Goal: Task Accomplishment & Management: Manage account settings

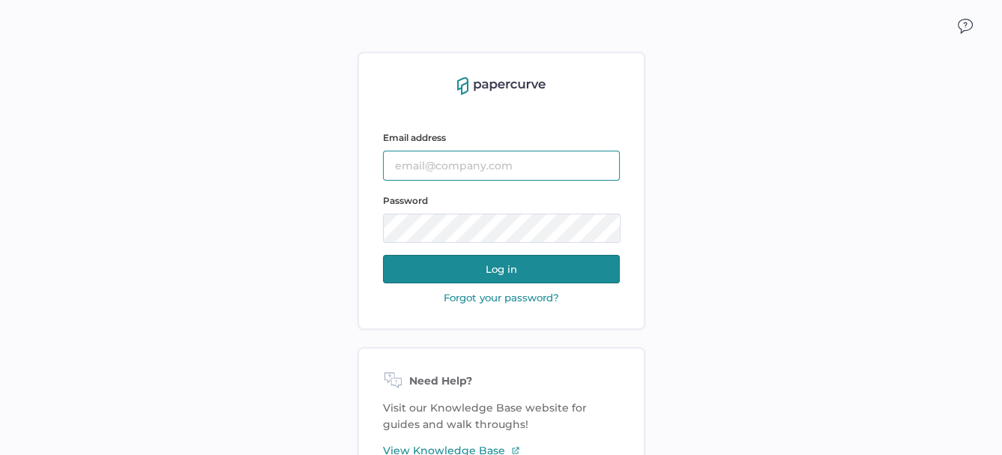
type input "sclement@saolrx.com"
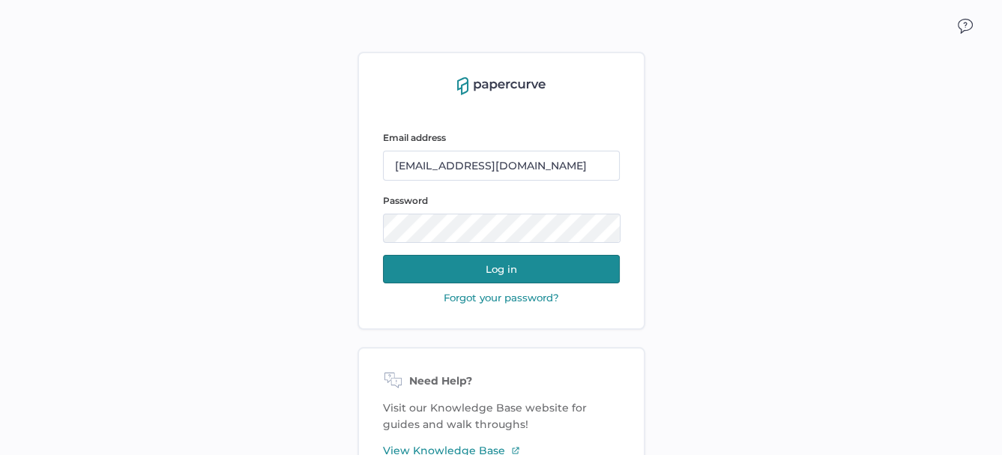
click at [498, 268] on button "Log in" at bounding box center [501, 269] width 237 height 28
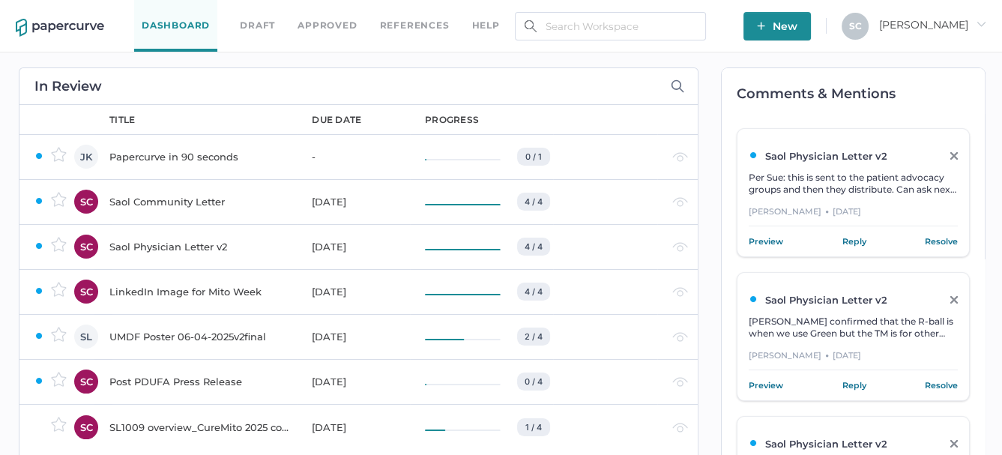
click at [181, 202] on div "Saol Community Letter" at bounding box center [201, 202] width 184 height 18
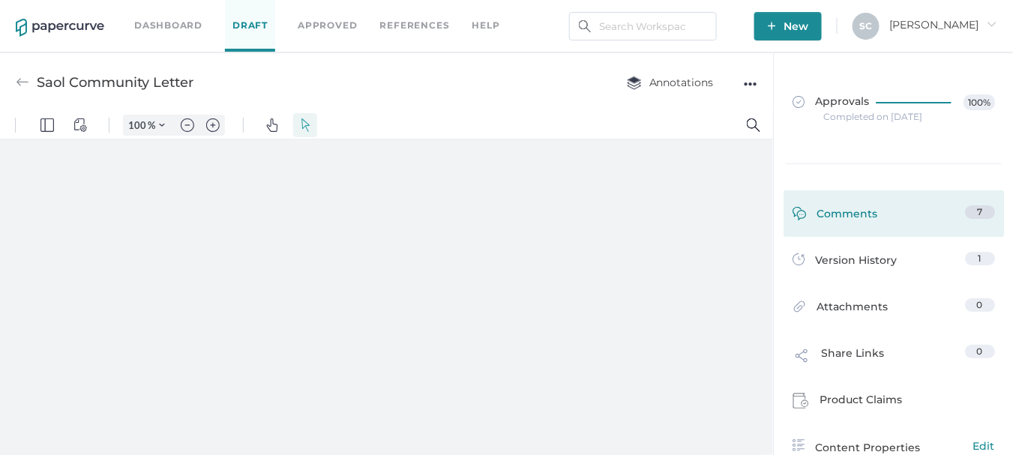
click at [977, 214] on span "7" at bounding box center [979, 211] width 5 height 11
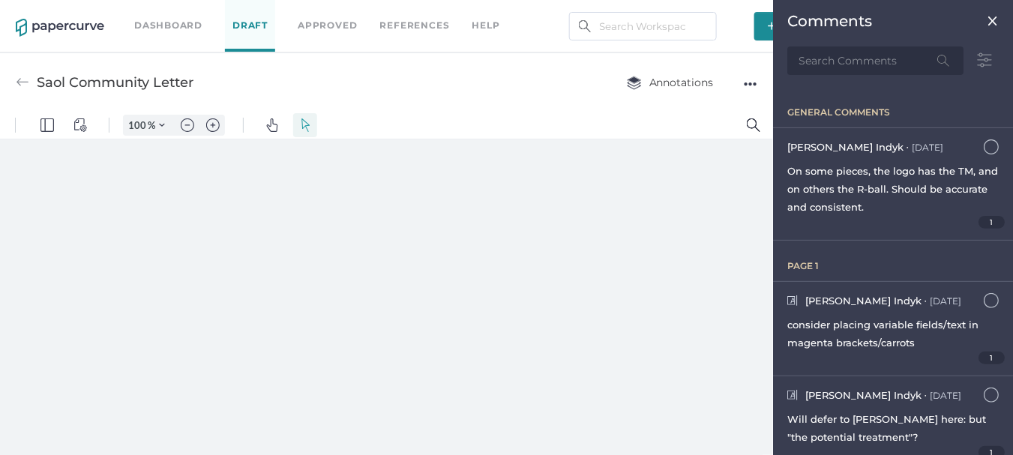
type input "78"
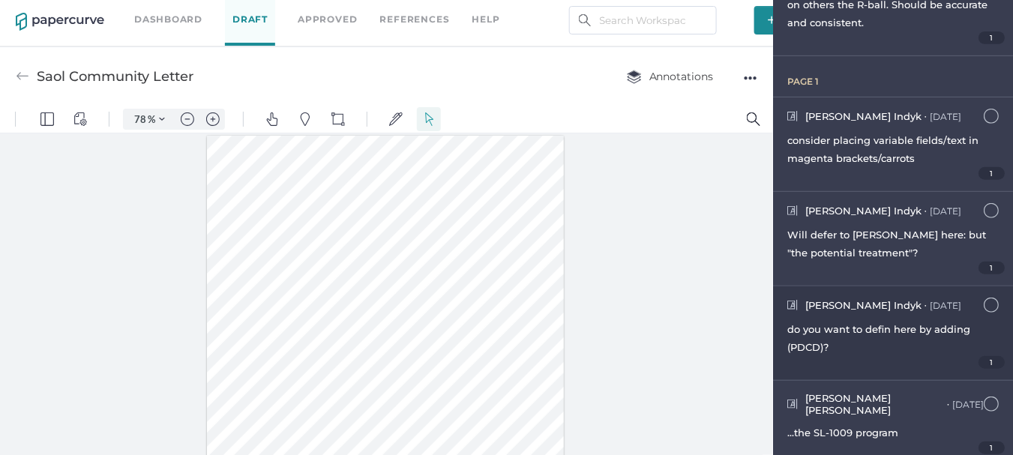
scroll to position [225, 0]
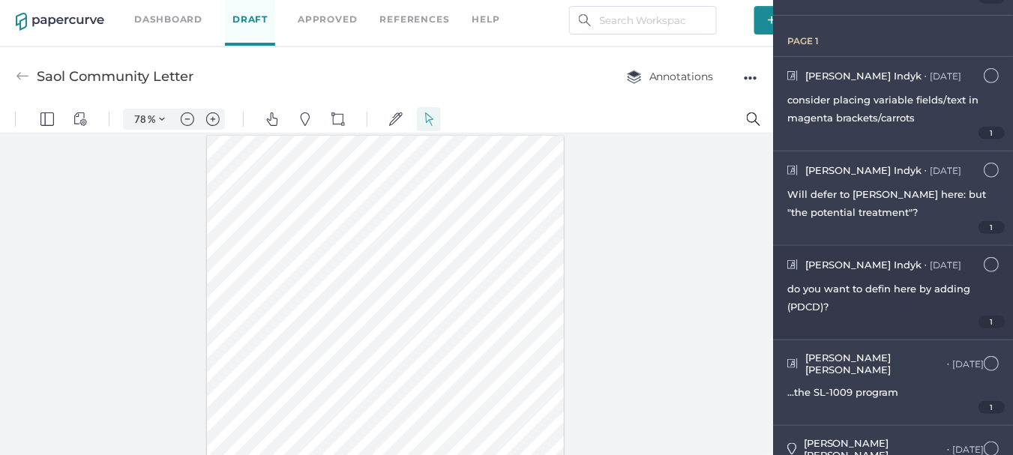
click at [834, 273] on div "Jennifer Indyk ● Aug 20 August 20, 2025 at 11:12am do you want to defin here by…" at bounding box center [893, 293] width 240 height 94
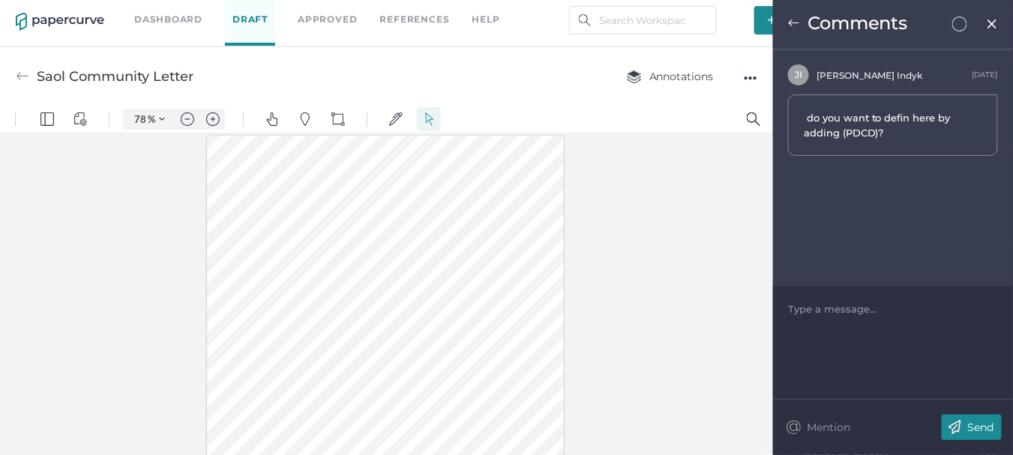
click at [789, 24] on img at bounding box center [794, 23] width 12 height 12
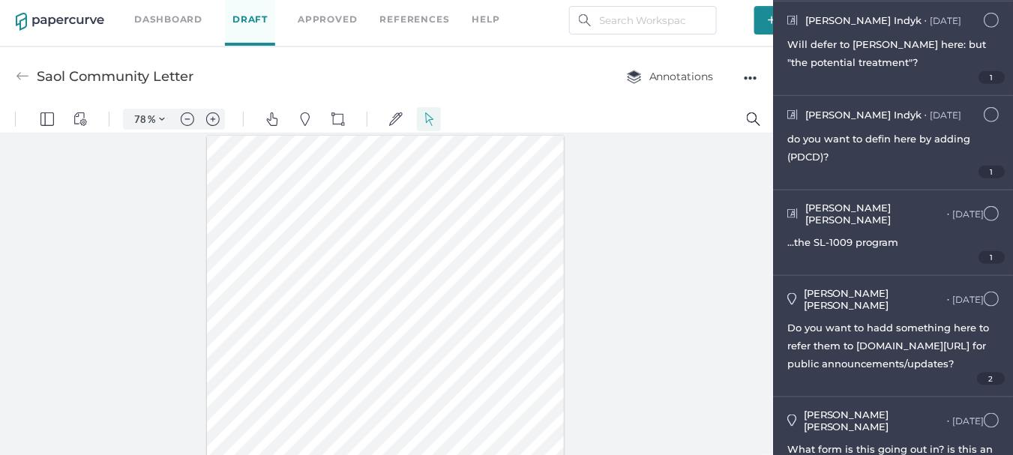
scroll to position [144, 0]
click at [788, 293] on img at bounding box center [791, 299] width 8 height 13
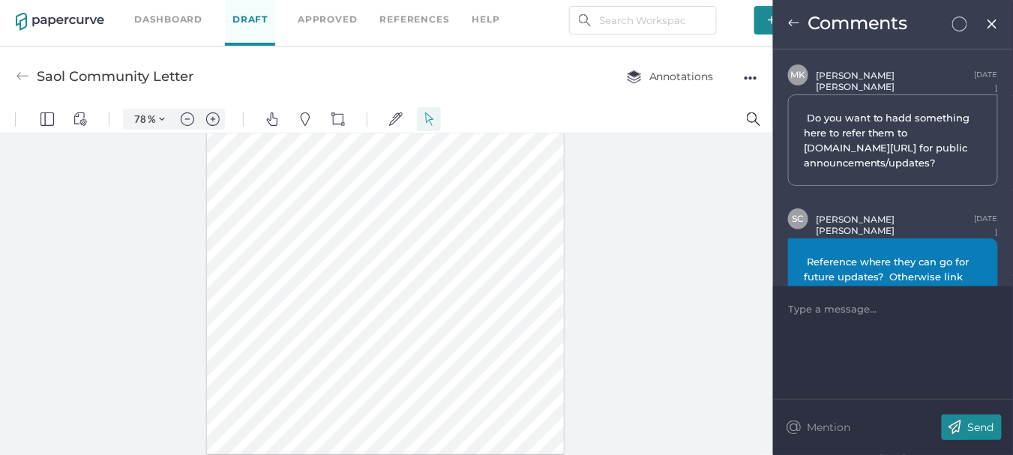
click at [606, 328] on div at bounding box center [386, 294] width 773 height 322
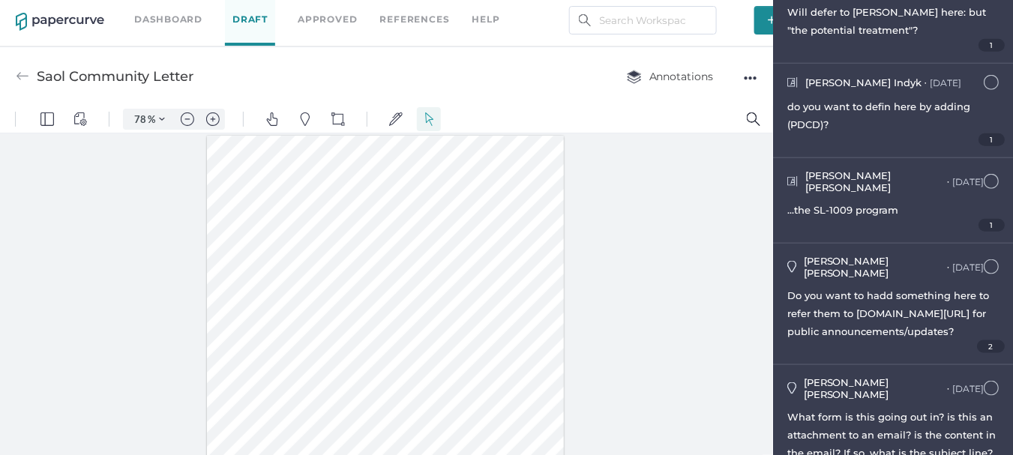
scroll to position [0, 0]
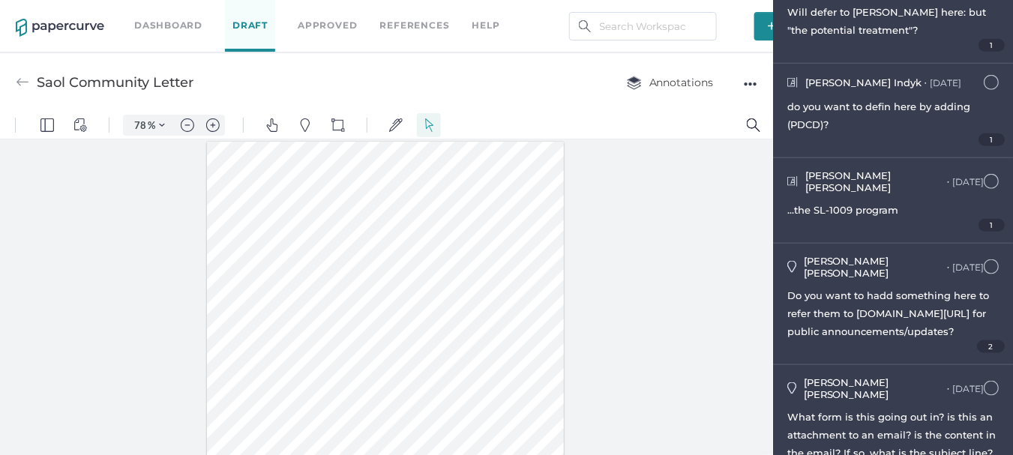
click at [20, 85] on img at bounding box center [22, 82] width 13 height 13
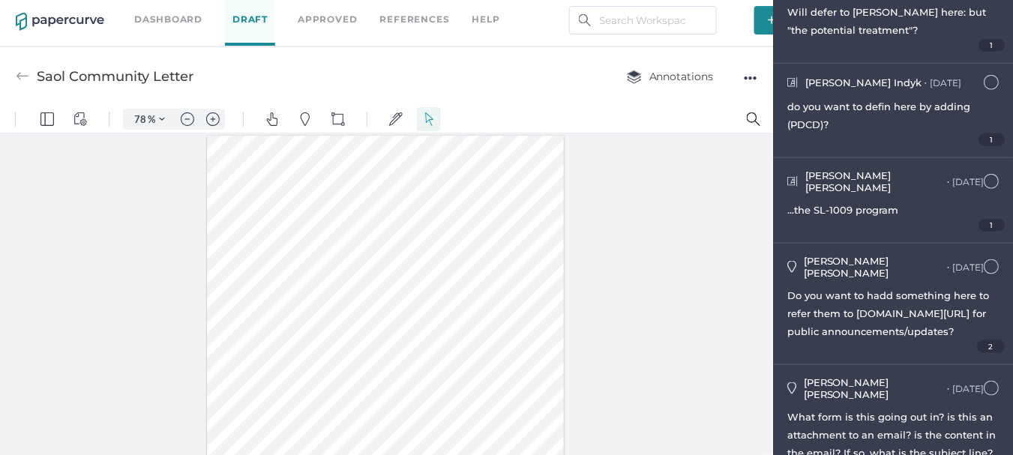
click at [16, 76] on img at bounding box center [22, 76] width 13 height 13
click at [165, 20] on link "Dashboard" at bounding box center [168, 19] width 68 height 16
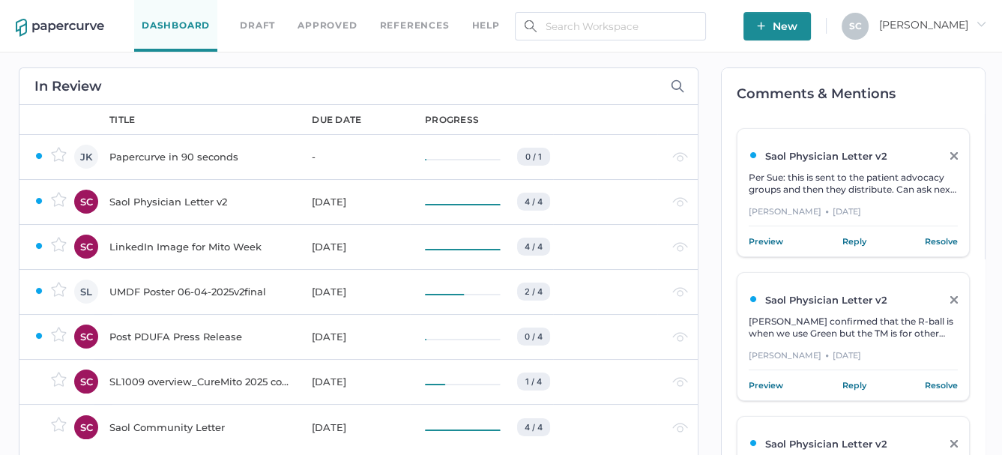
click at [162, 200] on div "Saol Physician Letter v2" at bounding box center [201, 202] width 184 height 18
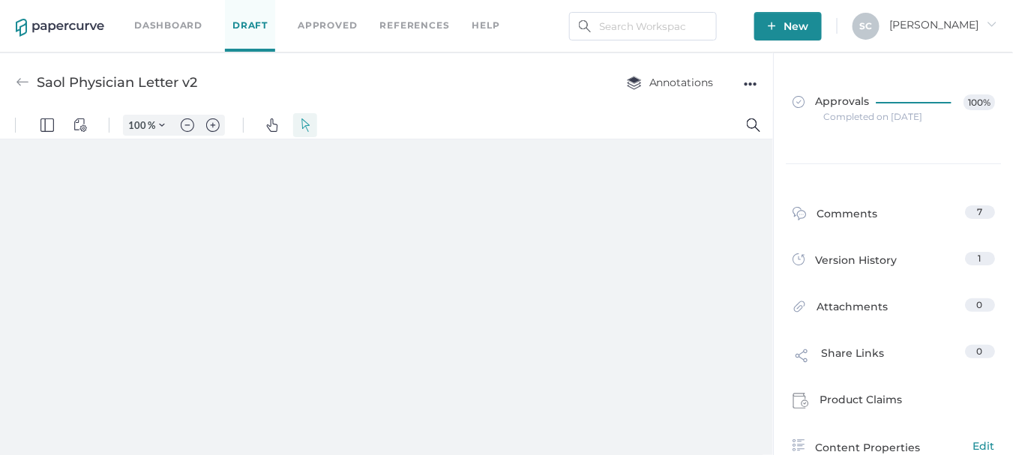
type input "78"
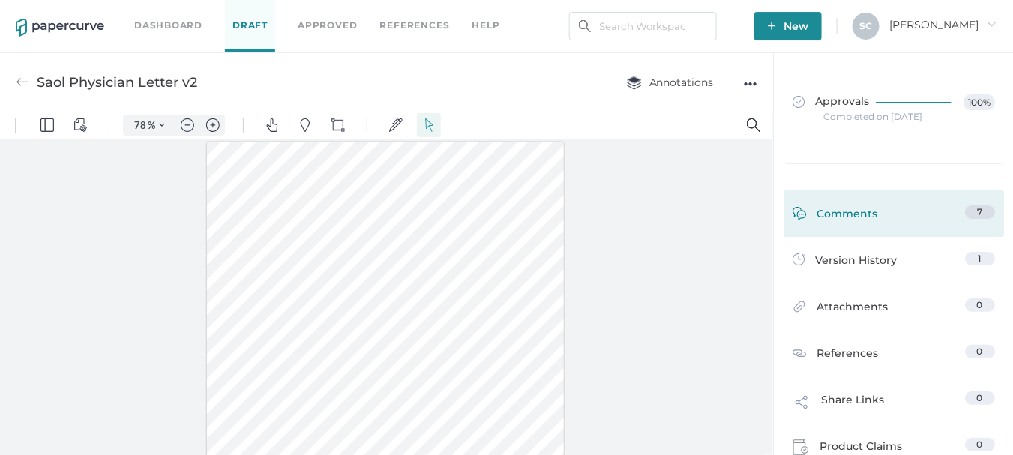
click at [978, 211] on div "7" at bounding box center [980, 211] width 30 height 13
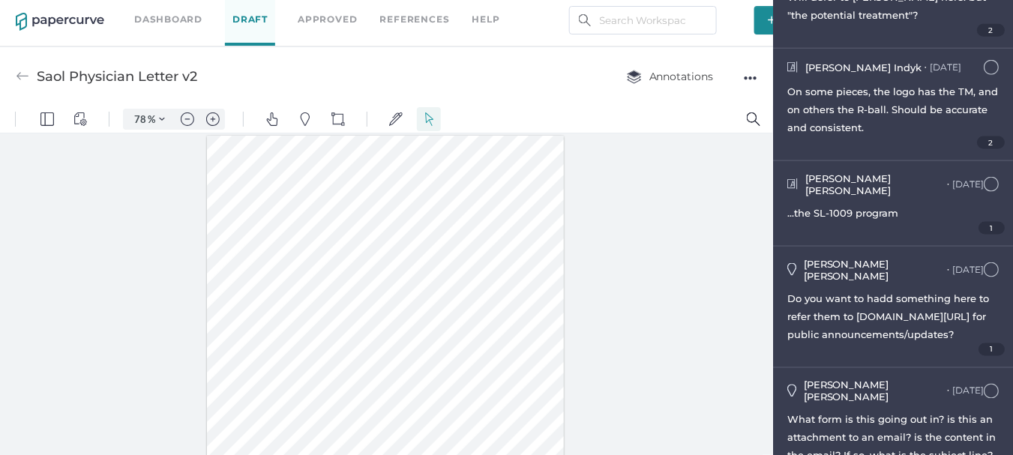
scroll to position [531, 0]
click at [16, 79] on img at bounding box center [22, 76] width 13 height 13
click at [20, 73] on img at bounding box center [22, 76] width 13 height 13
click at [187, 18] on link "Dashboard" at bounding box center [168, 19] width 68 height 16
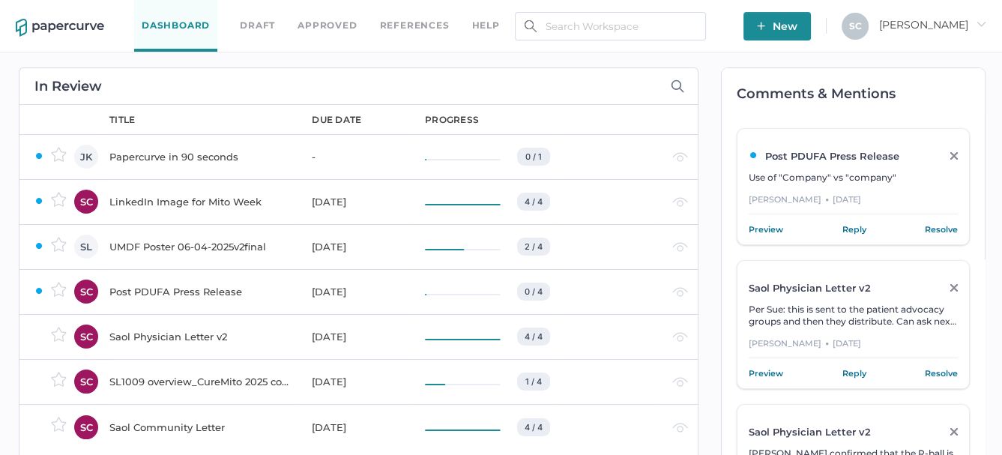
click at [172, 288] on div "Post PDUFA Press Release" at bounding box center [201, 292] width 184 height 18
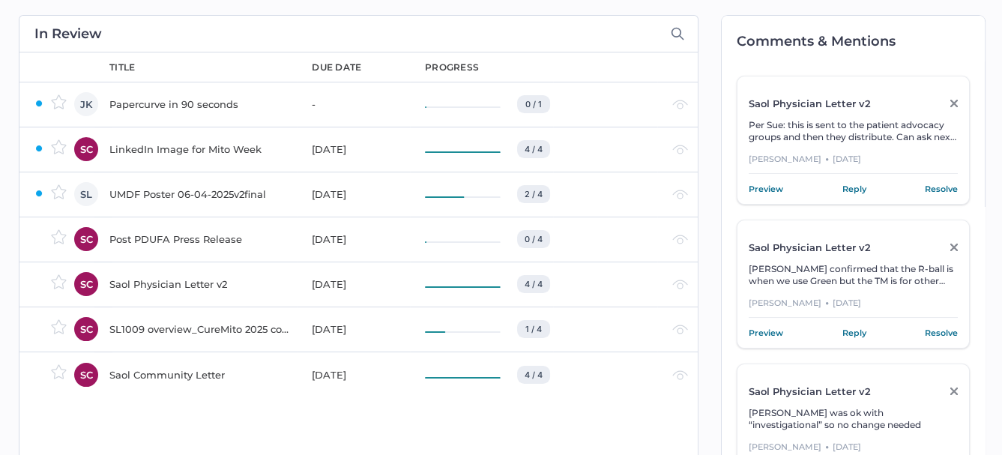
scroll to position [75, 0]
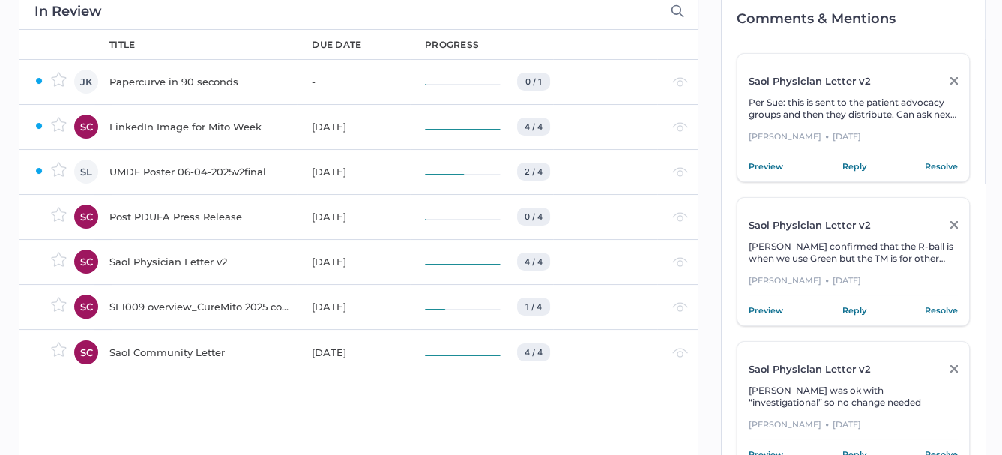
click at [196, 302] on div "SL1009 overview_CureMito 2025 congress_for PRC" at bounding box center [201, 307] width 184 height 18
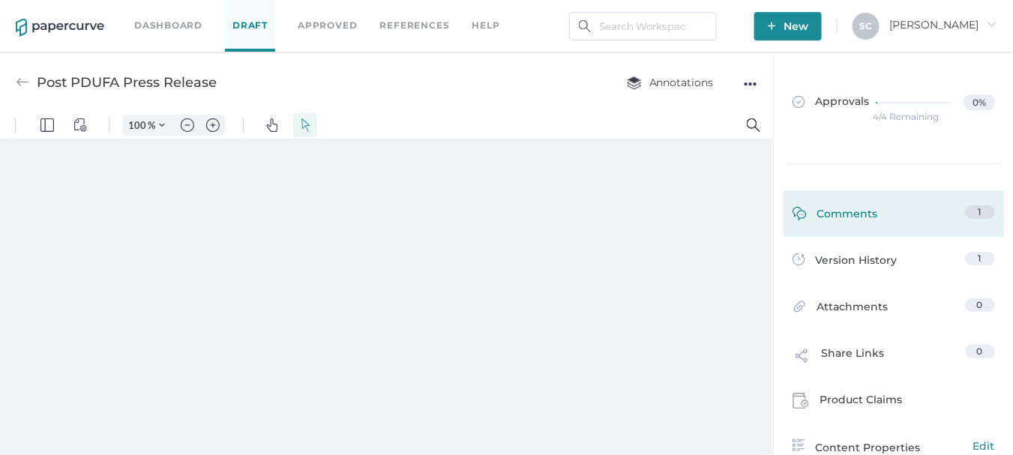
click at [882, 217] on link "Comments 1" at bounding box center [893, 216] width 202 height 23
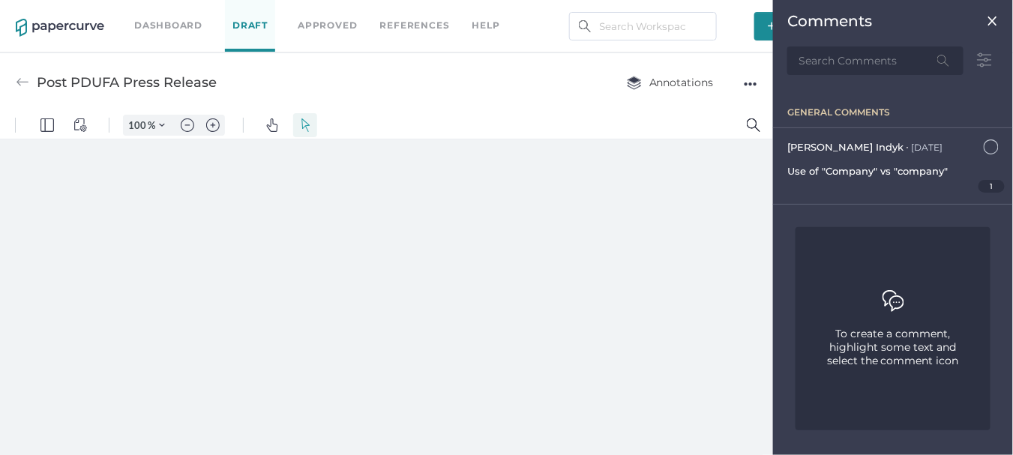
type input "78"
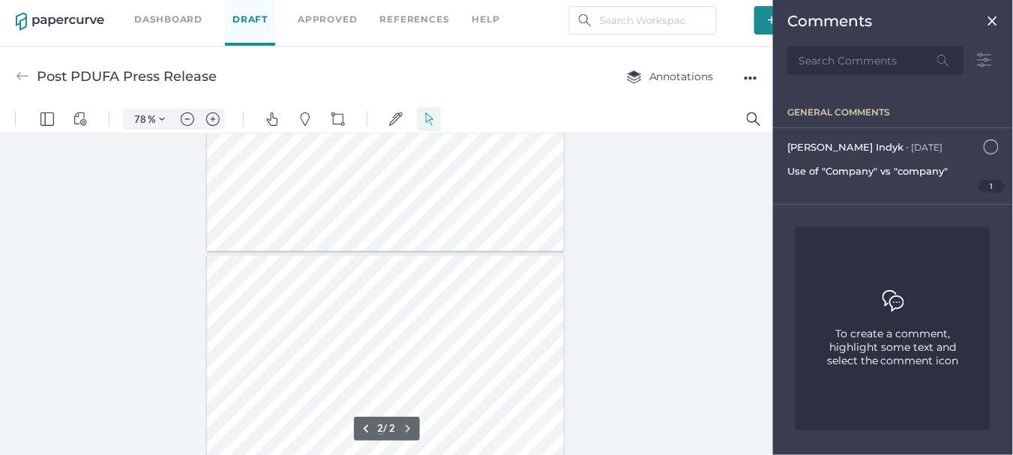
type input "1"
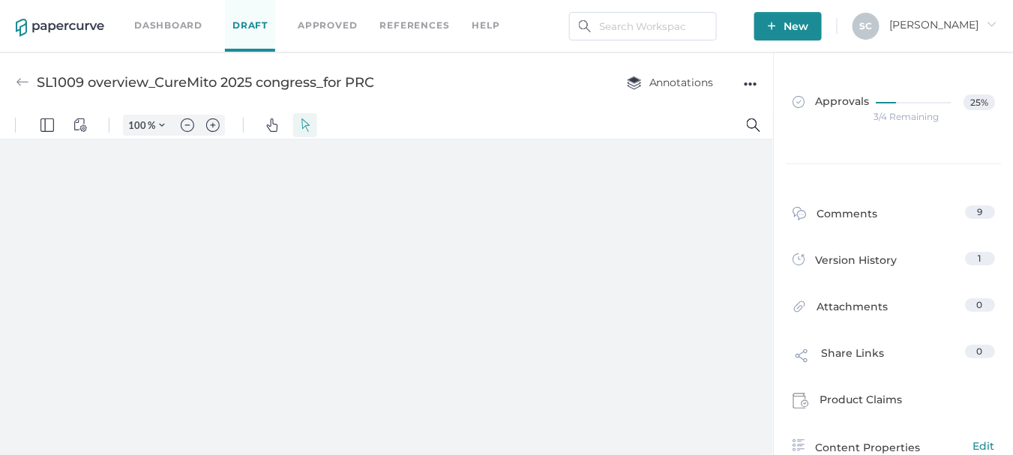
type input "78"
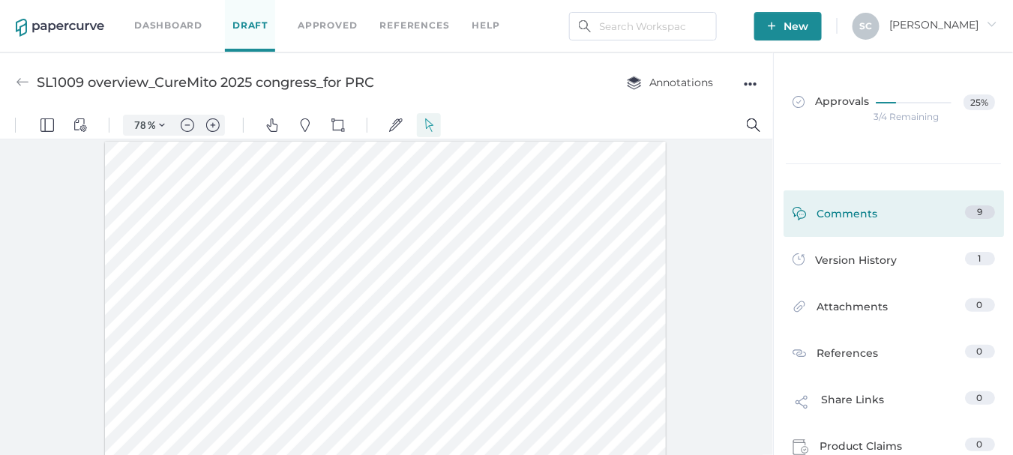
click at [924, 213] on link "Comments 9" at bounding box center [893, 216] width 202 height 23
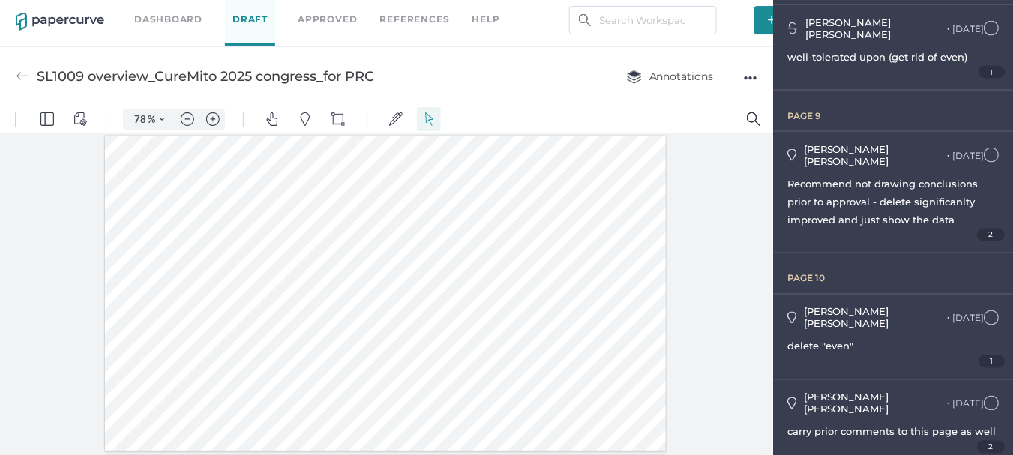
scroll to position [763, 0]
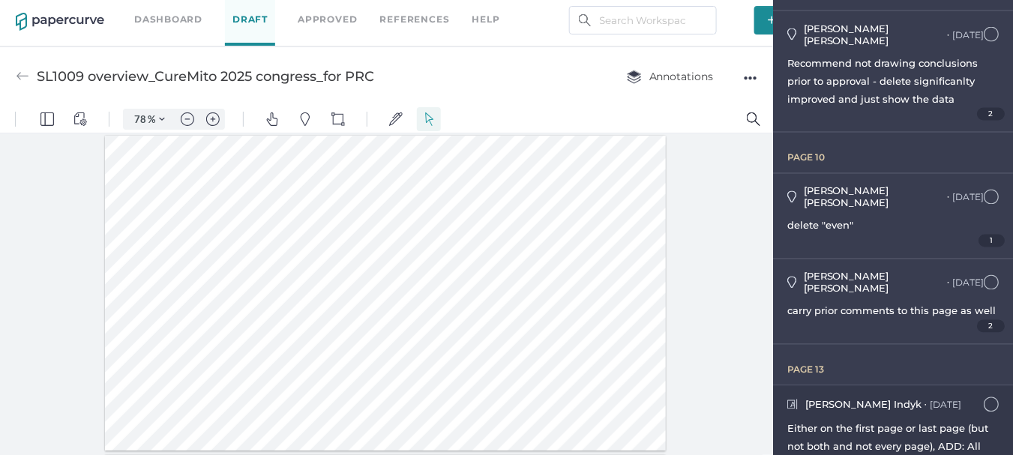
click at [901, 420] on div "Either on the first page or last page (but not both and not every page), ADD: A…" at bounding box center [892, 447] width 211 height 54
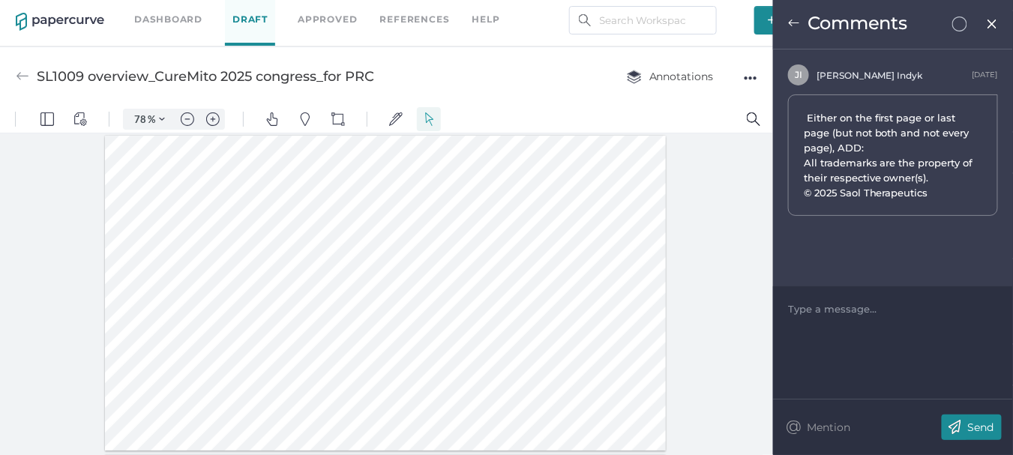
click at [806, 160] on span "Either on the first page or last page (but not both and not every page), ADD: A…" at bounding box center [890, 155] width 172 height 87
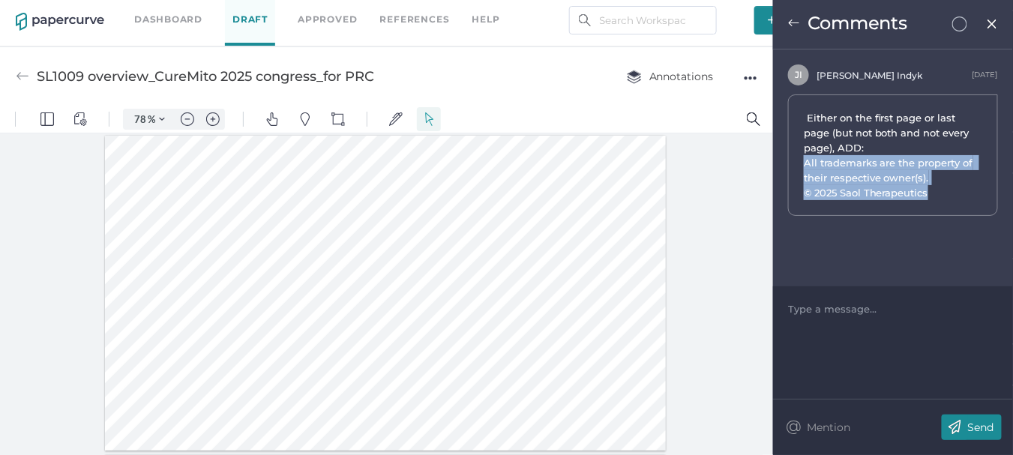
drag, startPoint x: 806, startPoint y: 160, endPoint x: 927, endPoint y: 200, distance: 127.8
click at [927, 200] on div "Either on the first page or last page (but not both and not every page), ADD: A…" at bounding box center [893, 154] width 210 height 121
click at [797, 22] on img at bounding box center [794, 23] width 12 height 12
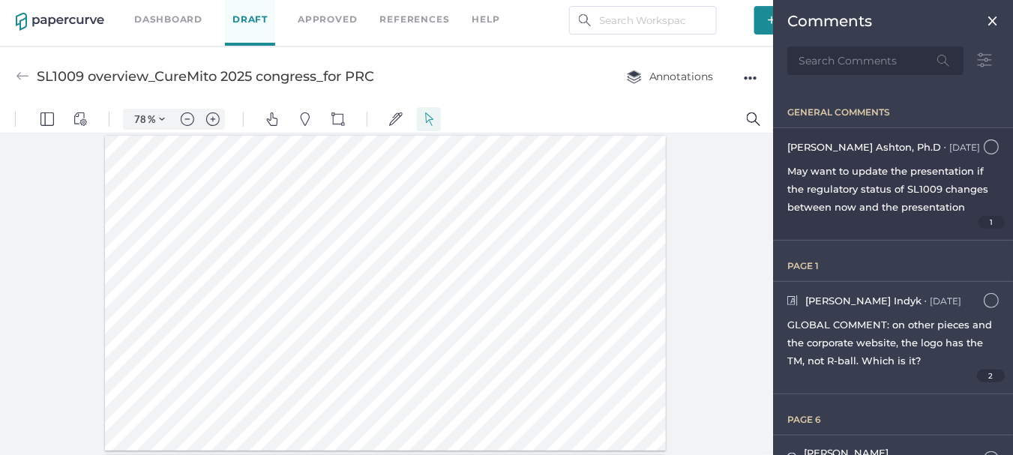
click at [859, 162] on div "May want to update the presentation if the regulatory status of SL1009 changes …" at bounding box center [892, 189] width 211 height 54
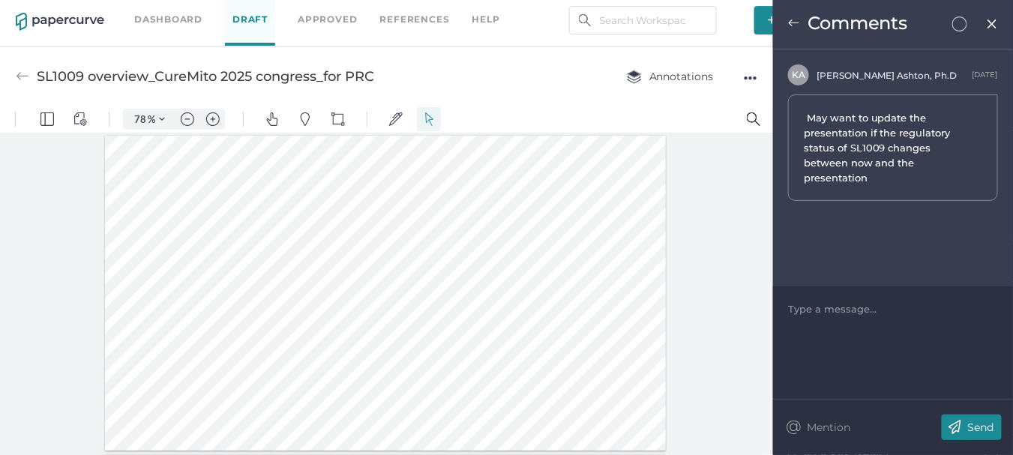
click at [797, 25] on img at bounding box center [794, 23] width 12 height 12
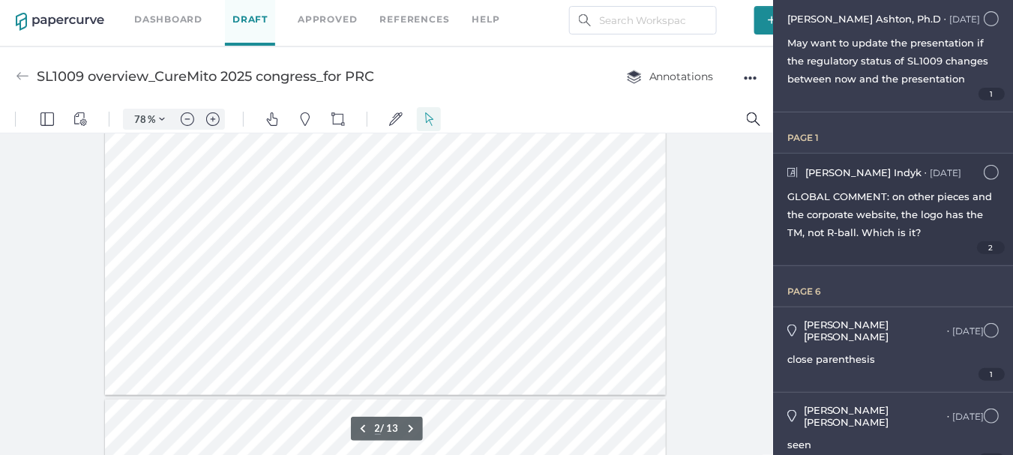
scroll to position [150, 0]
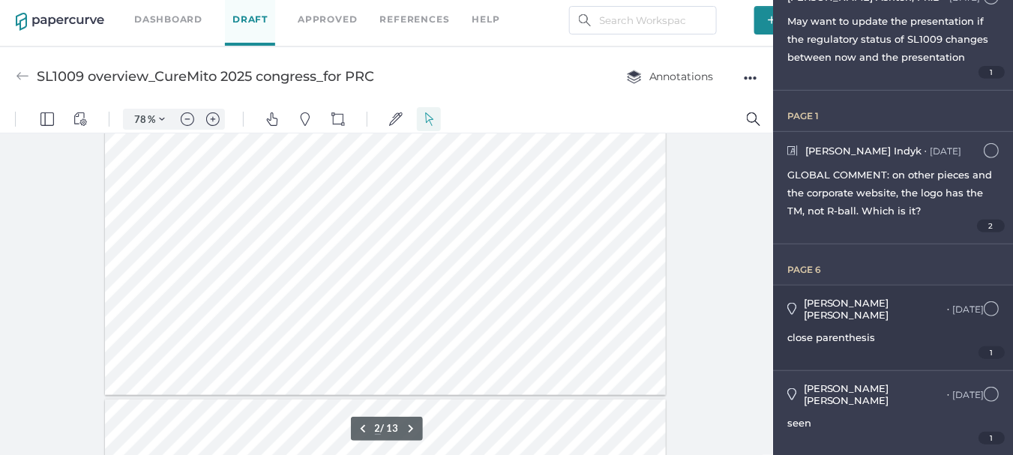
click at [834, 310] on div "Melinda Koehler ● Yesterday August 25, 2025 at 10:02am close parenthesis 1" at bounding box center [893, 328] width 240 height 85
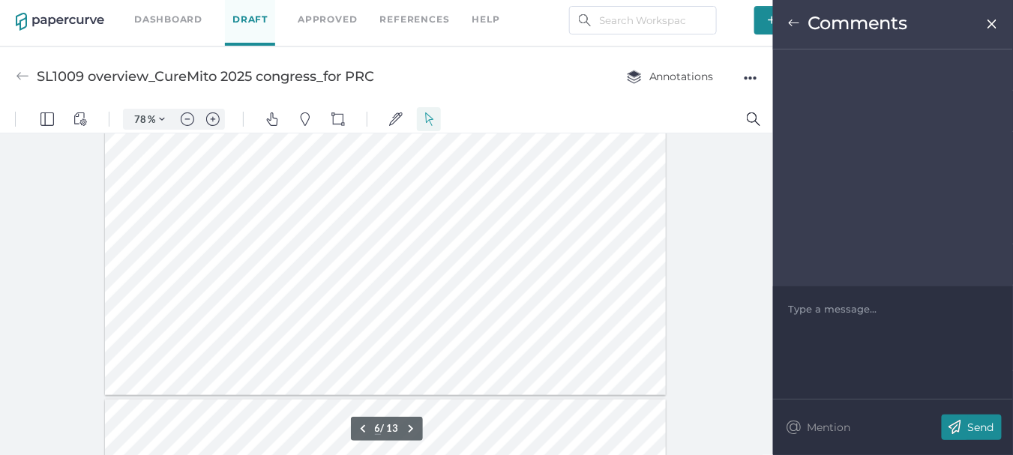
scroll to position [1672, 0]
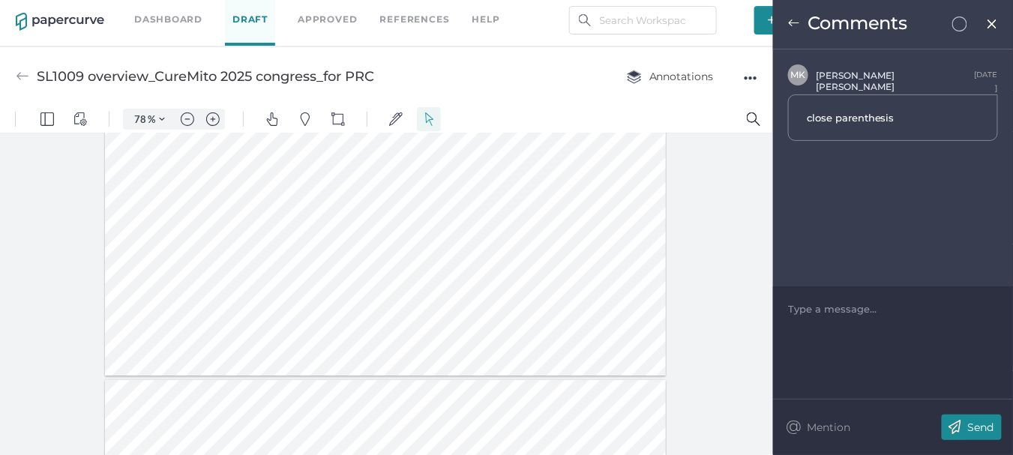
click at [793, 22] on img at bounding box center [794, 23] width 12 height 12
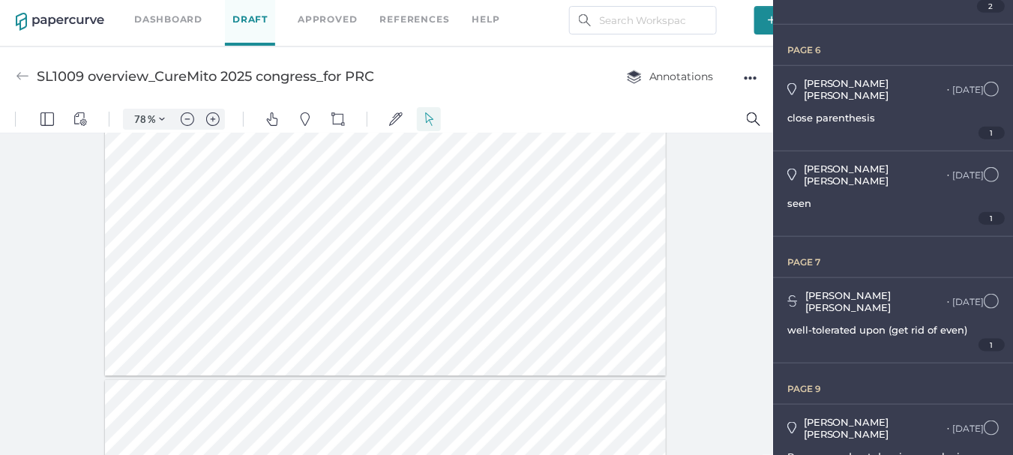
scroll to position [375, 0]
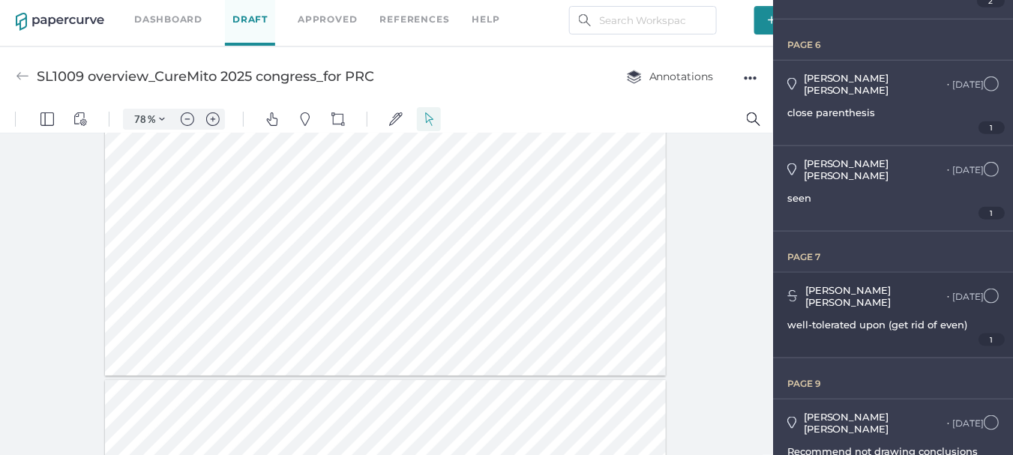
click at [834, 284] on span "Sue Clement" at bounding box center [847, 296] width 85 height 24
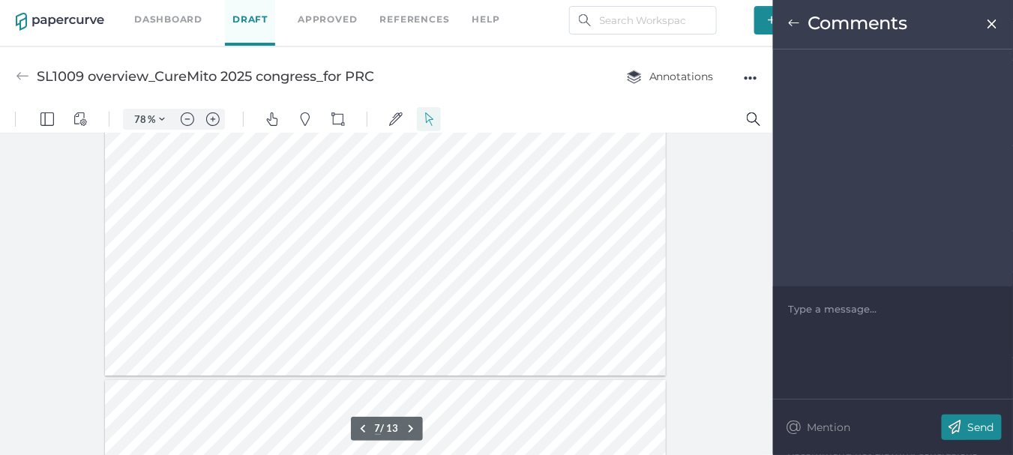
scroll to position [1867, 0]
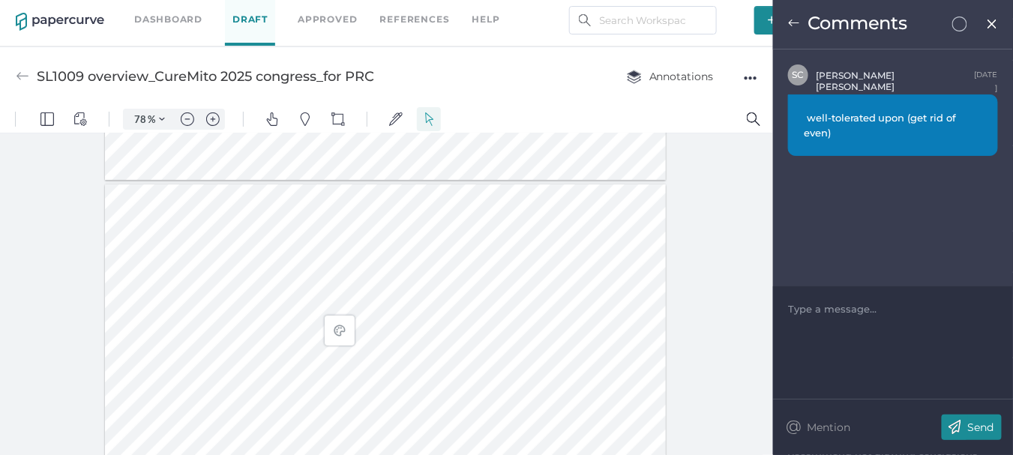
click at [792, 25] on img at bounding box center [794, 23] width 12 height 12
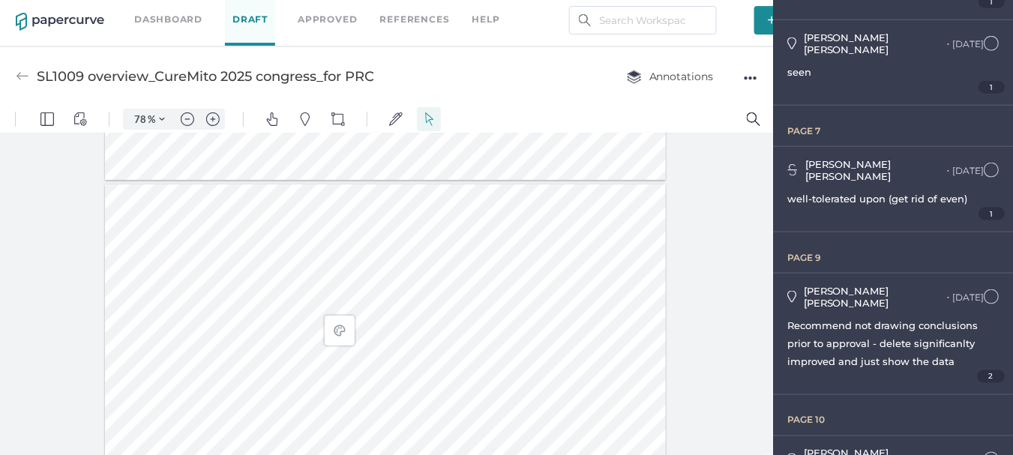
scroll to position [525, 0]
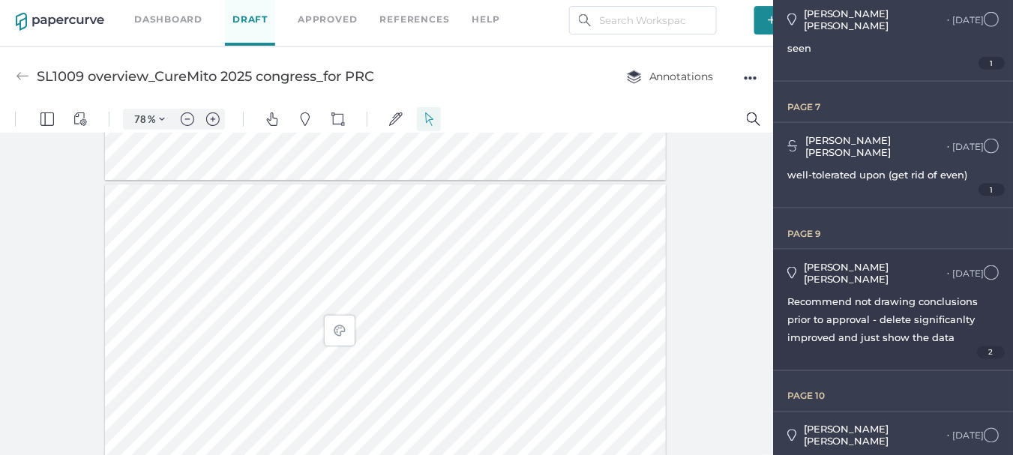
click at [875, 295] on span "Recommend not drawing conclusions prior to approval - delete significanlty impr…" at bounding box center [882, 319] width 190 height 48
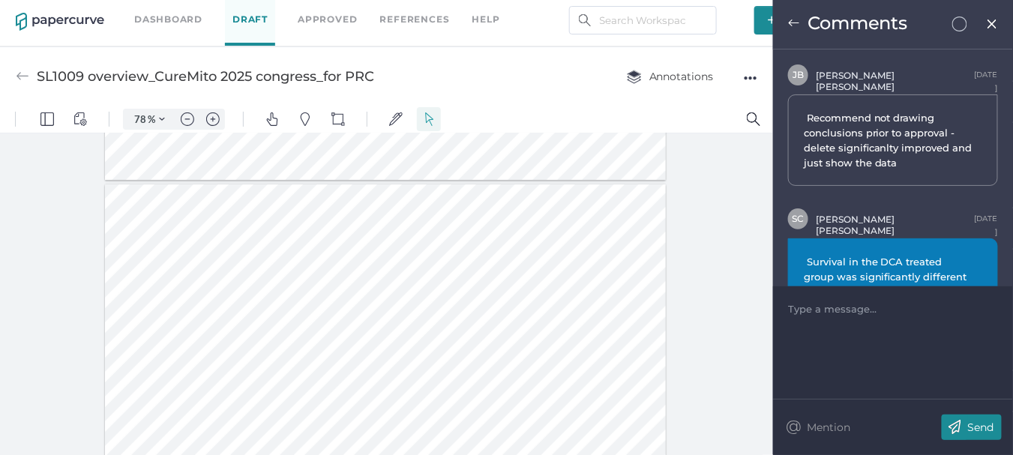
scroll to position [64, 0]
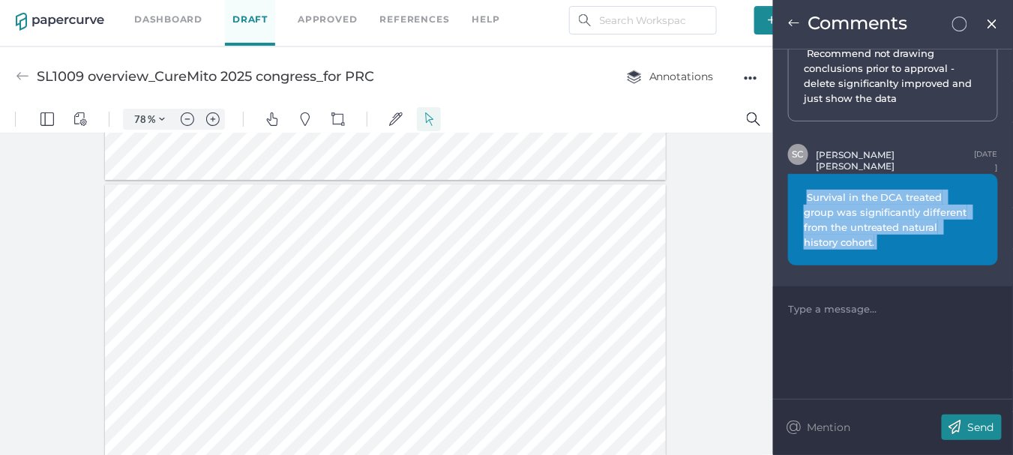
drag, startPoint x: 807, startPoint y: 193, endPoint x: 913, endPoint y: 239, distance: 116.1
click at [913, 239] on span "Survival in the DCA treated group was significantly different from the untreate…" at bounding box center [888, 220] width 169 height 60
click at [790, 25] on img at bounding box center [794, 23] width 12 height 12
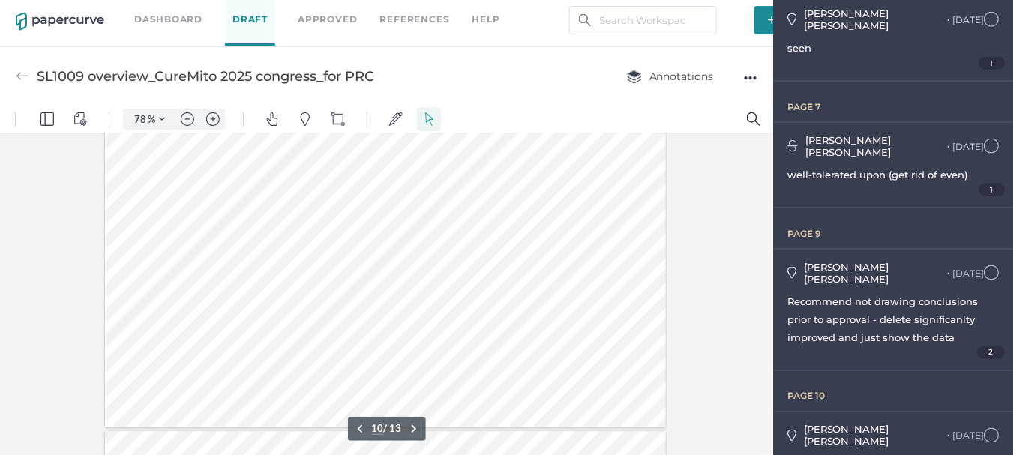
scroll to position [2917, 0]
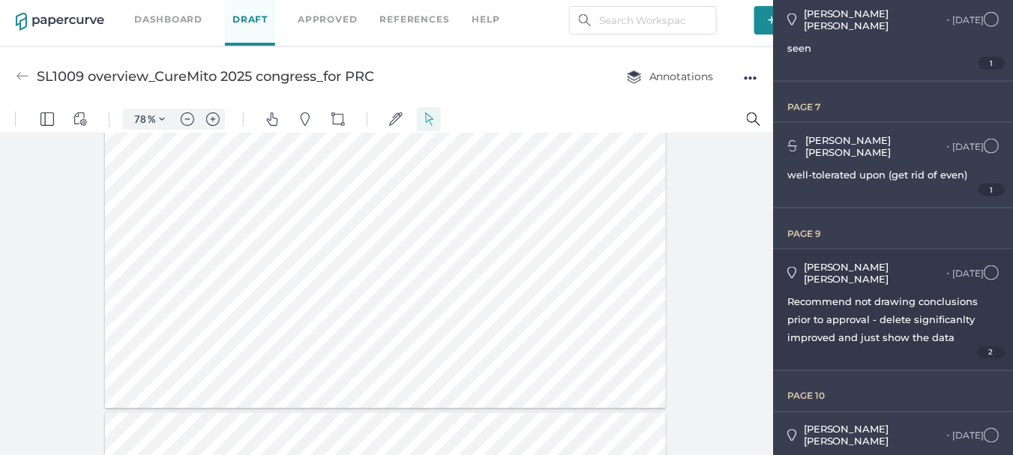
click at [842, 295] on span "Recommend not drawing conclusions prior to approval - delete significanlty impr…" at bounding box center [882, 319] width 190 height 48
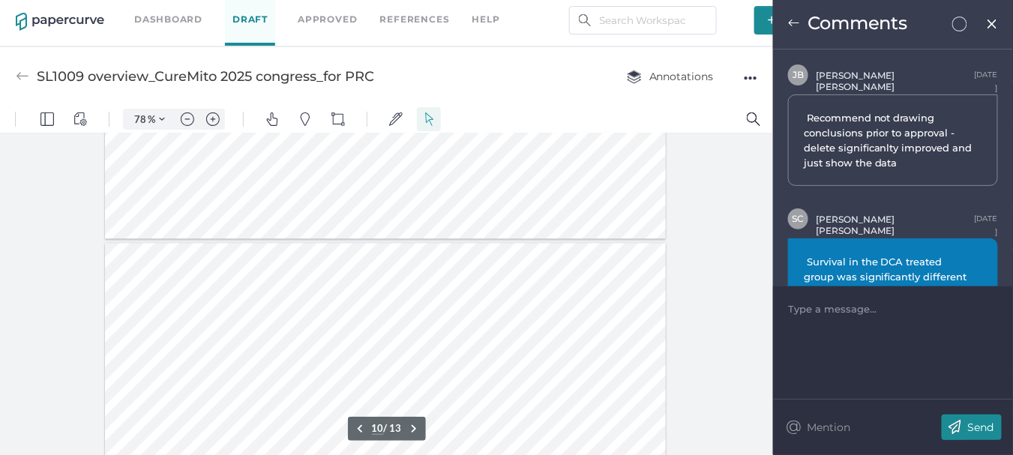
scroll to position [2917, 0]
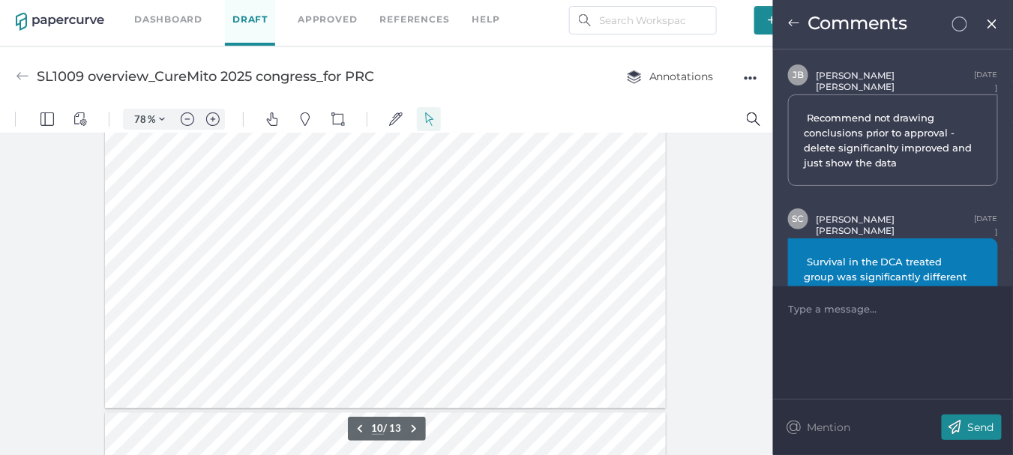
click at [792, 21] on img at bounding box center [794, 23] width 12 height 12
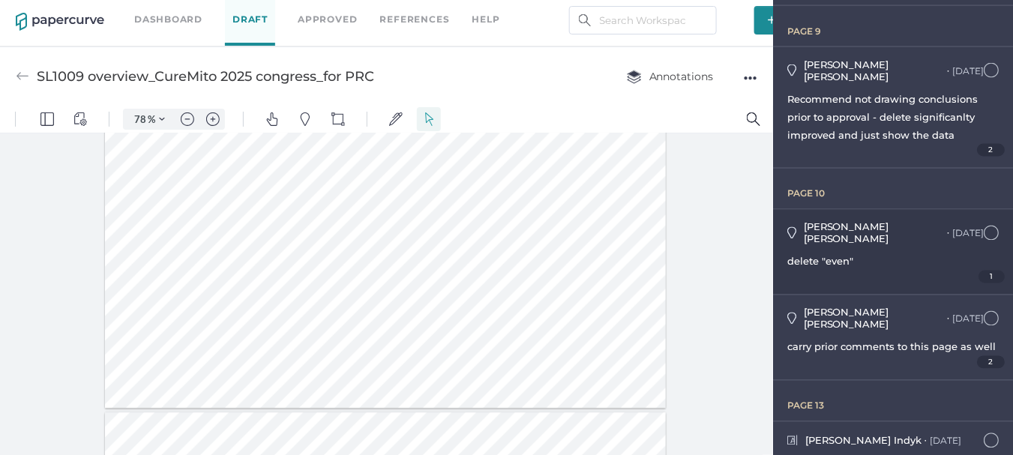
scroll to position [750, 0]
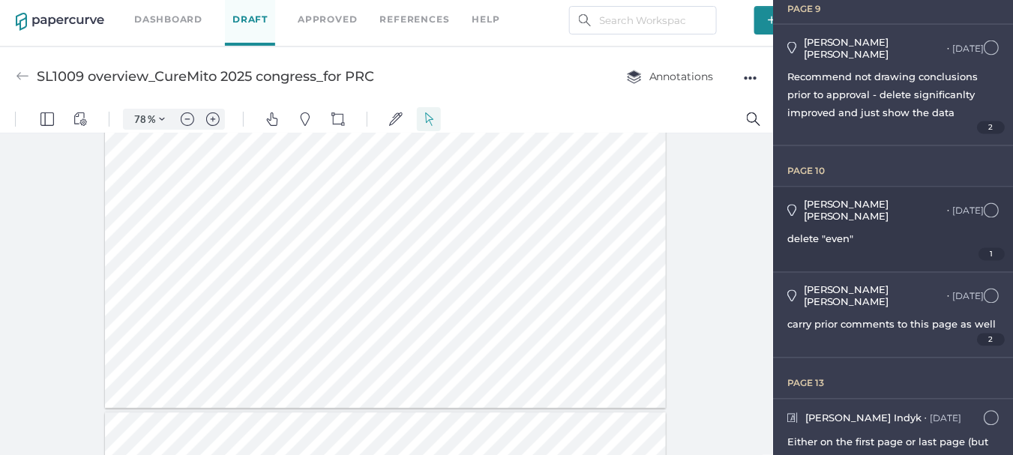
click at [865, 187] on div "Julie Brideau ● Aug 20 August 20, 2025 at 8:36am delete "even" 1" at bounding box center [893, 229] width 240 height 85
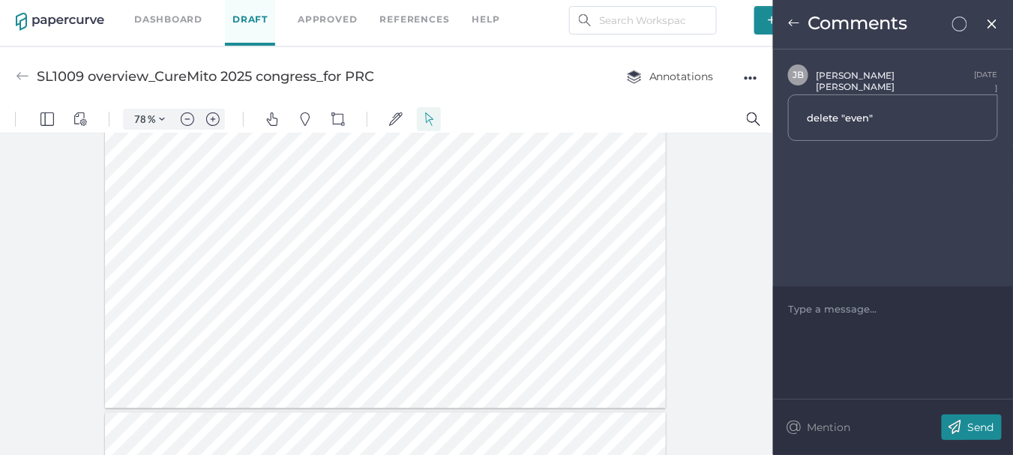
click at [792, 23] on img at bounding box center [794, 23] width 12 height 12
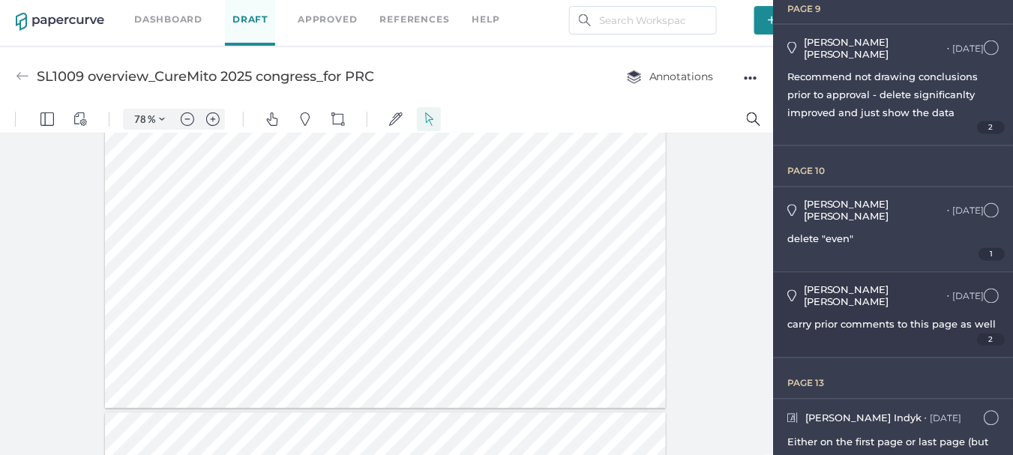
click at [863, 319] on span "carry prior comments to this page as well" at bounding box center [891, 325] width 208 height 12
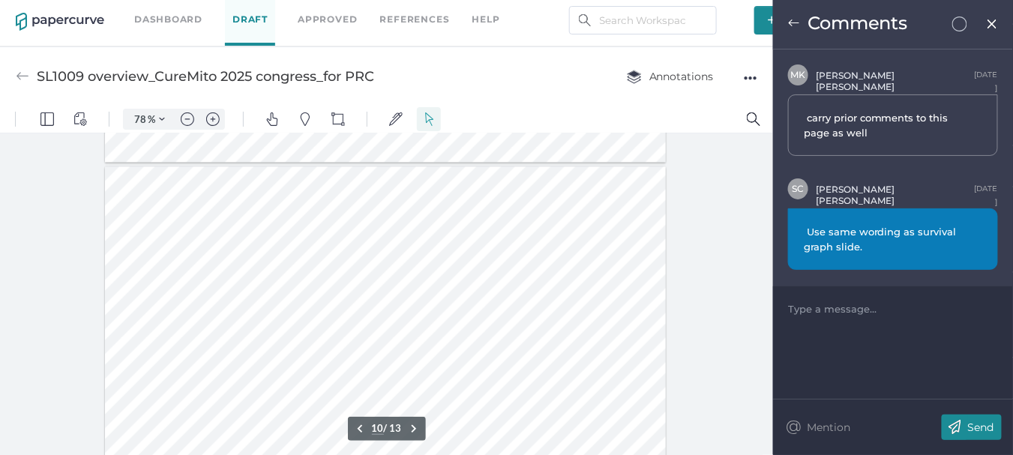
scroll to position [2842, 0]
click at [792, 24] on img at bounding box center [794, 23] width 12 height 12
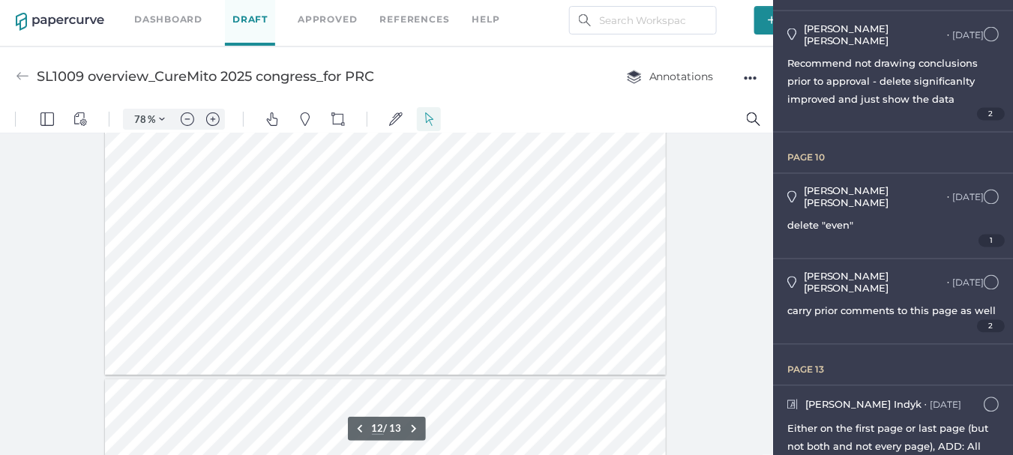
scroll to position [3666, 0]
type input "10"
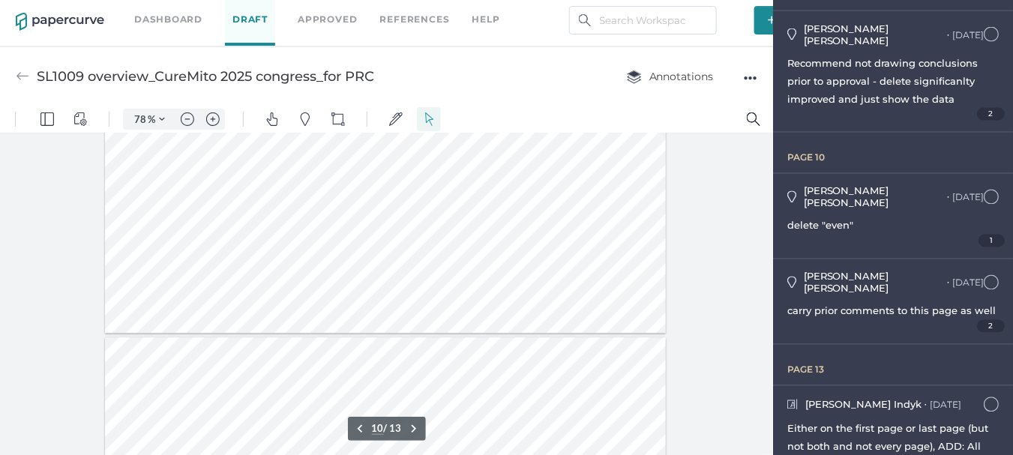
click at [13, 76] on div "SL1009 overview_CureMito 2025 congress_for PRC Annotations ●●●" at bounding box center [386, 75] width 773 height 59
click at [16, 76] on img at bounding box center [22, 76] width 13 height 13
click at [26, 76] on img at bounding box center [22, 76] width 13 height 13
click at [162, 22] on link "Dashboard" at bounding box center [168, 19] width 68 height 16
